Goal: Task Accomplishment & Management: Use online tool/utility

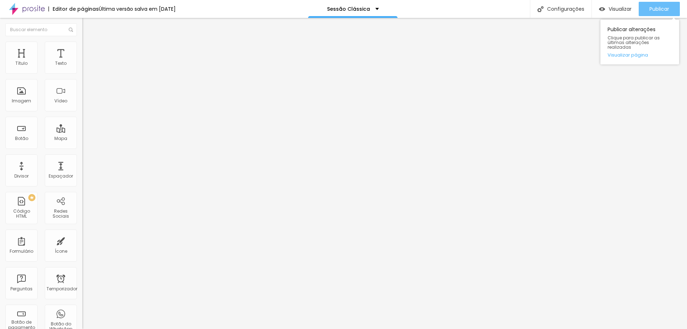
click at [653, 11] on font "Publicar" at bounding box center [659, 8] width 20 height 7
click at [655, 13] on div "Publicar" at bounding box center [659, 9] width 20 height 14
